Goal: Find contact information: Find contact information

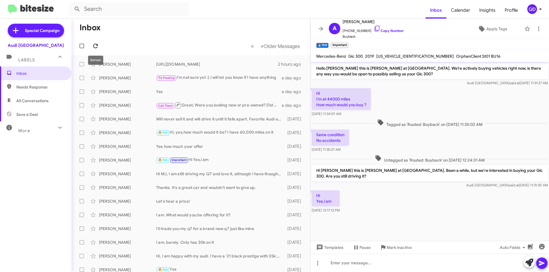
click at [96, 47] on icon at bounding box center [95, 46] width 7 height 7
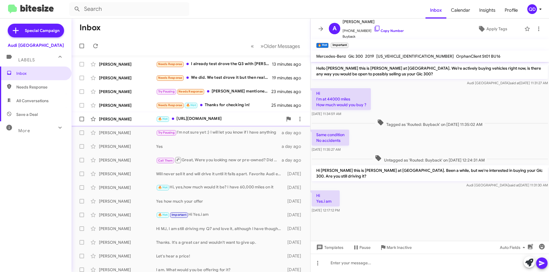
click at [183, 122] on div "🔥 Hot [URL][DOMAIN_NAME]" at bounding box center [219, 119] width 127 height 7
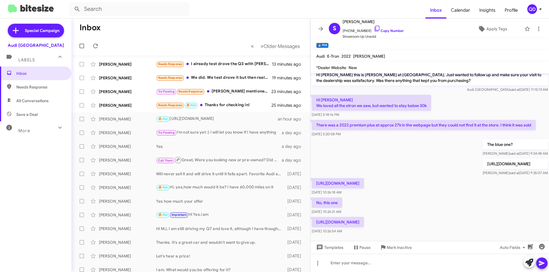
scroll to position [100, 0]
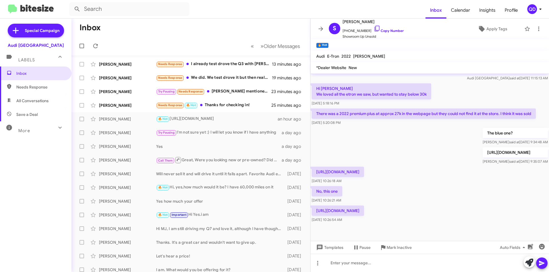
click at [360, 211] on p "[URL][DOMAIN_NAME]" at bounding box center [338, 211] width 52 height 10
click at [364, 212] on p "[URL][DOMAIN_NAME]" at bounding box center [338, 211] width 52 height 10
click at [349, 212] on p "[URL][DOMAIN_NAME]" at bounding box center [338, 211] width 52 height 10
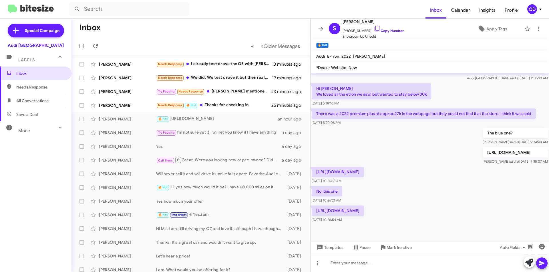
click at [349, 212] on p "[URL][DOMAIN_NAME]" at bounding box center [338, 211] width 52 height 10
copy p "[URL][DOMAIN_NAME]"
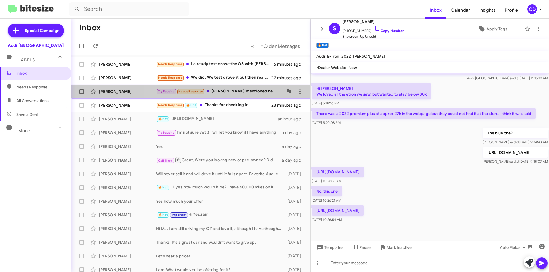
click at [238, 92] on div "Try Pausing Needs Response [PERSON_NAME] mentioned he will get back to me. I wa…" at bounding box center [219, 91] width 127 height 7
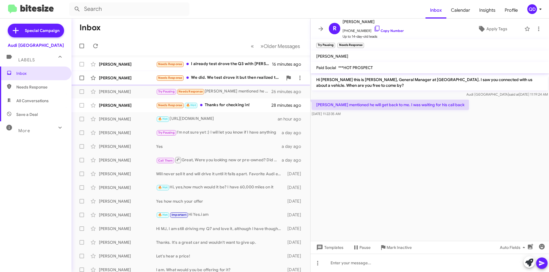
click at [241, 81] on div "Needs Response We did. We test drove it but then realized the A3 was a rental f…" at bounding box center [219, 78] width 127 height 7
click at [215, 64] on div "Needs Response I already test drove the Q3 with [PERSON_NAME]. Just need the be…" at bounding box center [219, 64] width 127 height 7
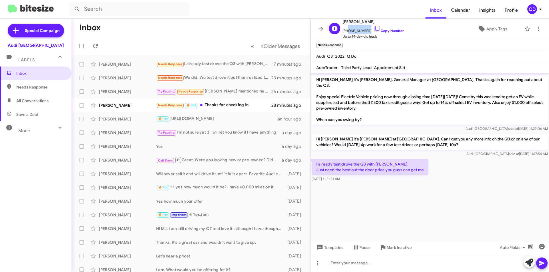
drag, startPoint x: 365, startPoint y: 30, endPoint x: 346, endPoint y: 31, distance: 19.8
click at [346, 31] on span "[PHONE_NUMBER] Copy Number" at bounding box center [372, 29] width 61 height 9
copy span "4156029641"
click at [213, 67] on div "Needs Response I already test drove the Q3 with [PERSON_NAME]. Just need the be…" at bounding box center [219, 64] width 127 height 7
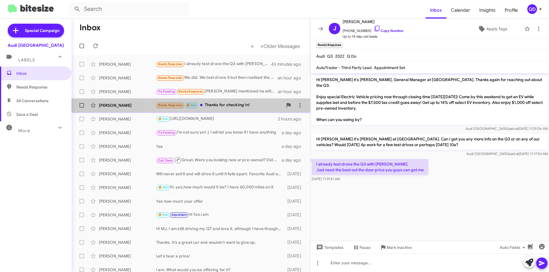
click at [222, 105] on div "Needs Response 🔥 Hot Thanks for checking in!" at bounding box center [219, 105] width 127 height 7
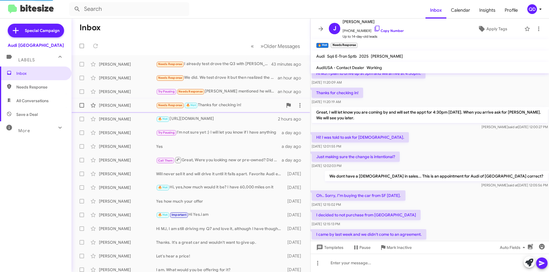
scroll to position [8, 0]
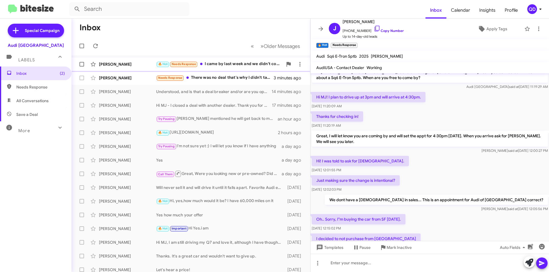
click at [250, 65] on div "🔥 Hot Needs Response I came by last week and we didn't come to an agreement." at bounding box center [219, 64] width 127 height 7
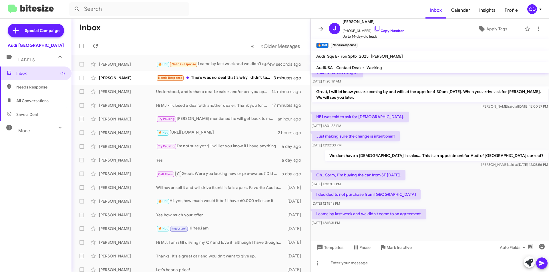
scroll to position [52, 0]
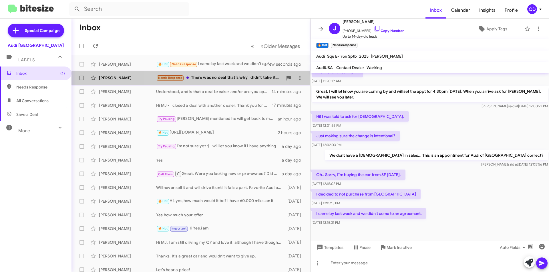
click at [218, 80] on div "Needs Response There was no deal that's why I didn't take it. Forget the trade …" at bounding box center [219, 78] width 127 height 7
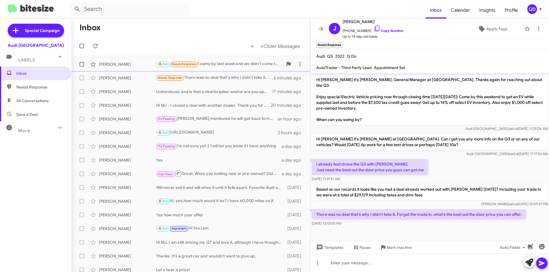
click at [227, 65] on div "🔥 Hot Needs Response I came by last week and we didn't come to an agreement." at bounding box center [219, 64] width 127 height 7
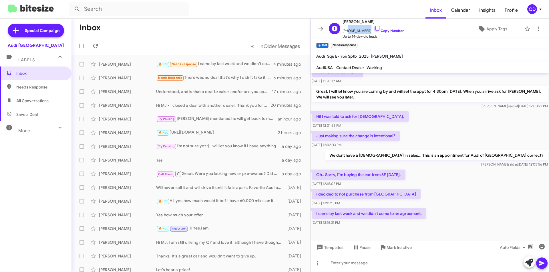
drag, startPoint x: 365, startPoint y: 31, endPoint x: 347, endPoint y: 31, distance: 18.0
click at [347, 31] on span "[PHONE_NUMBER] Copy Number" at bounding box center [372, 29] width 61 height 9
copy span "4088571213"
click at [96, 47] on icon at bounding box center [95, 46] width 7 height 7
click at [95, 45] on icon at bounding box center [95, 46] width 7 height 7
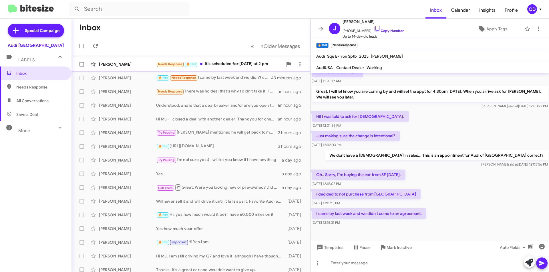
click at [219, 65] on div "Needs Response 🔥 Hot It's scheduled for [DATE] at 2 pm" at bounding box center [219, 64] width 127 height 7
